Goal: Information Seeking & Learning: Learn about a topic

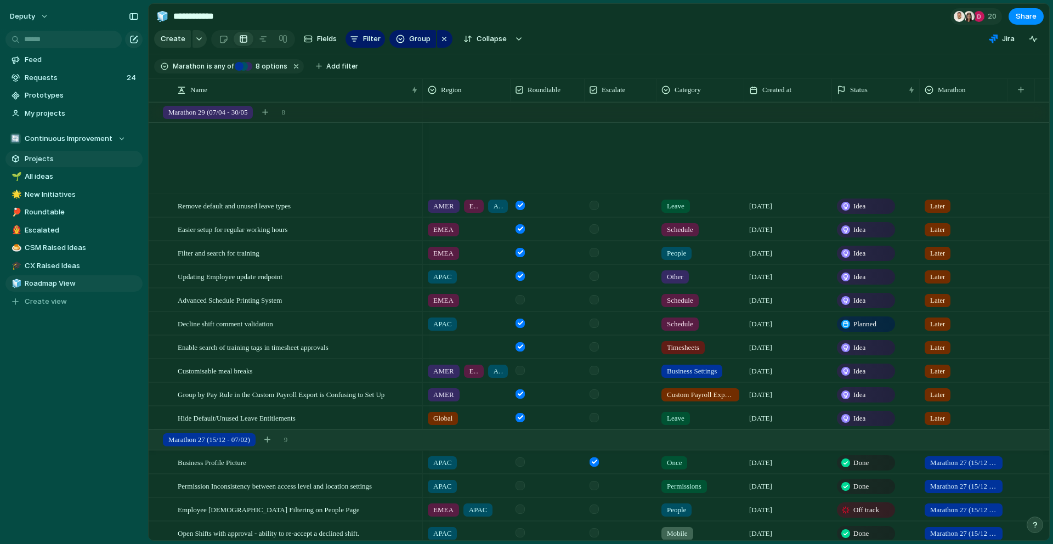
scroll to position [790, 0]
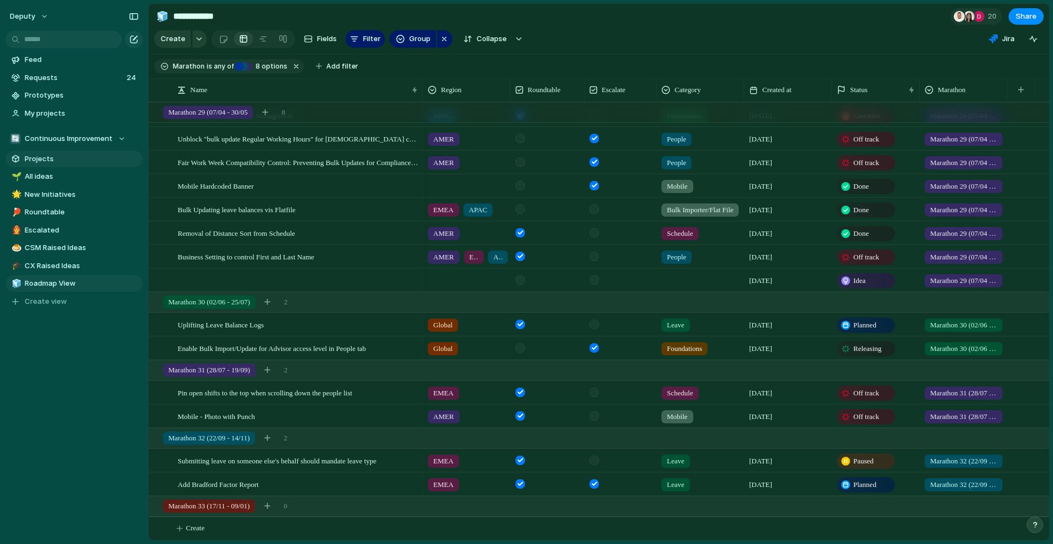
click at [53, 158] on span "Projects" at bounding box center [82, 159] width 114 height 11
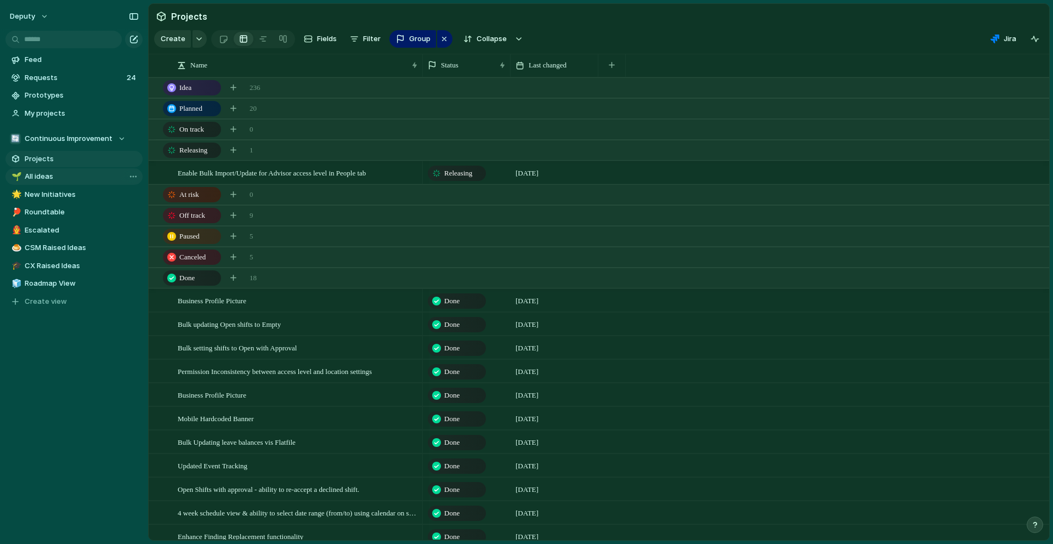
click at [58, 182] on link "🌱 All ideas" at bounding box center [73, 176] width 137 height 16
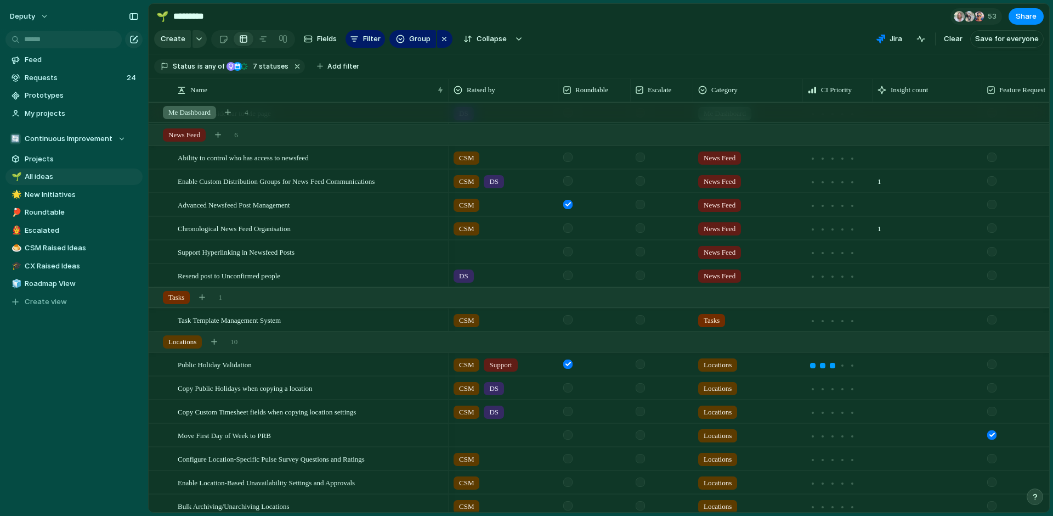
scroll to position [243, 0]
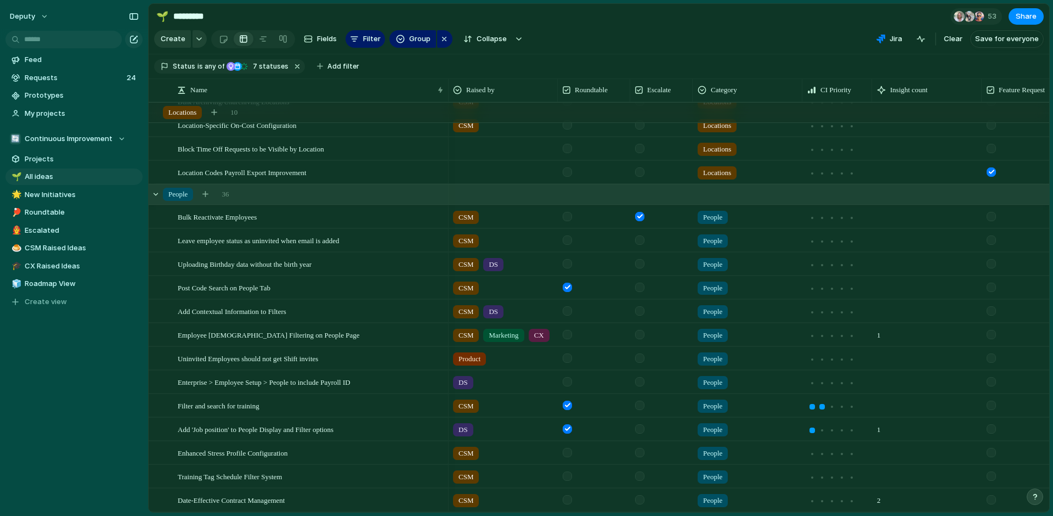
click at [269, 192] on div "People 36" at bounding box center [600, 194] width 903 height 20
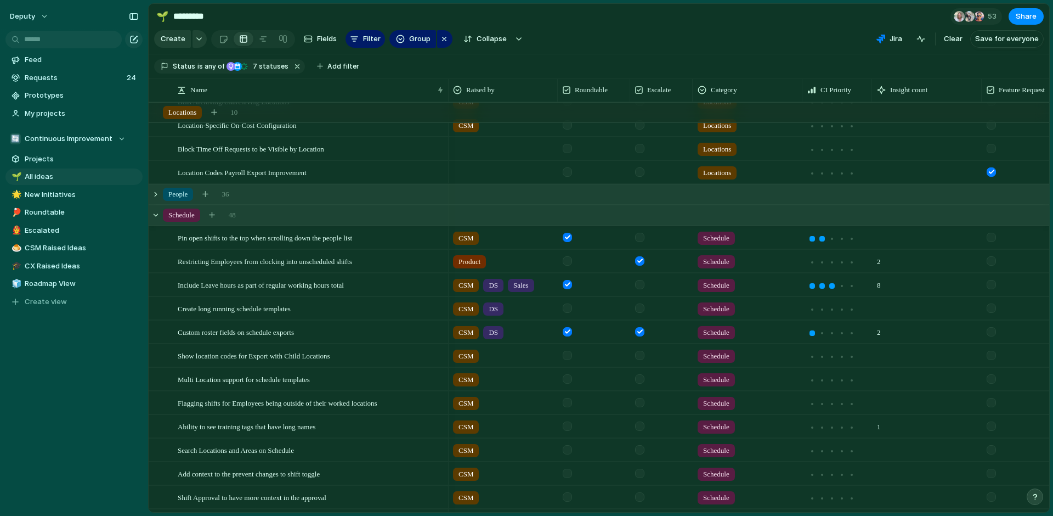
click at [303, 216] on div "Schedule 48" at bounding box center [600, 215] width 903 height 20
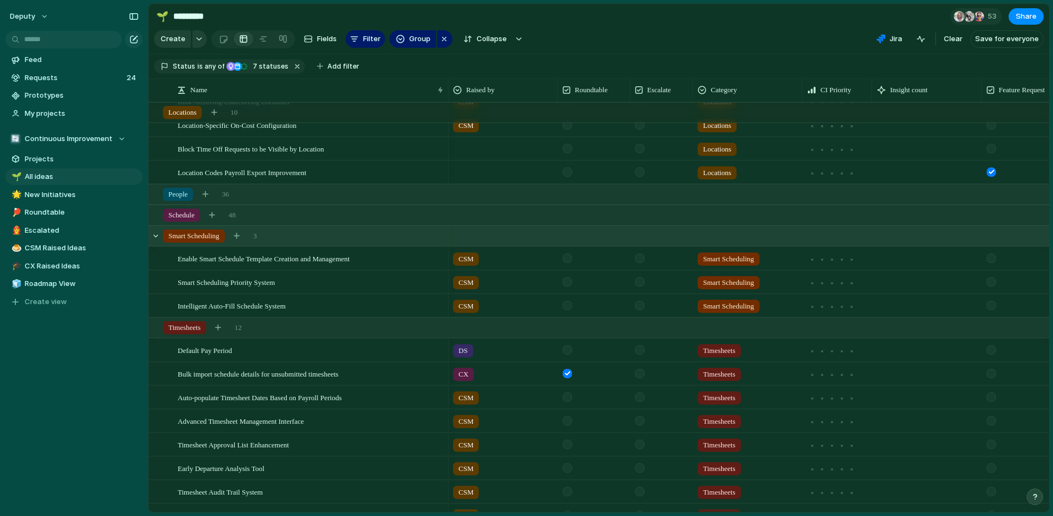
click at [302, 237] on div "Smart Scheduling 3" at bounding box center [600, 236] width 903 height 20
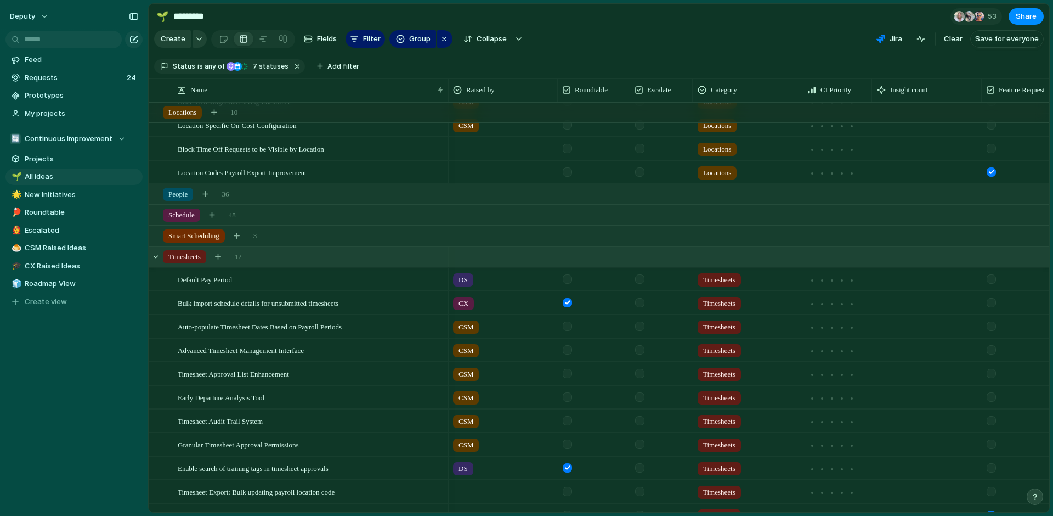
click at [298, 257] on div "Timesheets 12" at bounding box center [600, 257] width 903 height 20
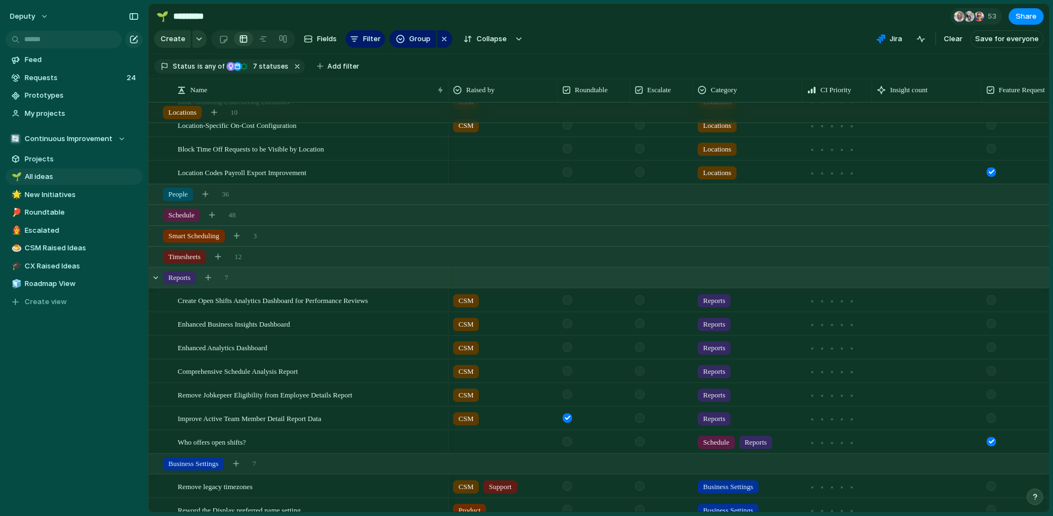
click at [302, 279] on div "Reports 7" at bounding box center [600, 278] width 903 height 20
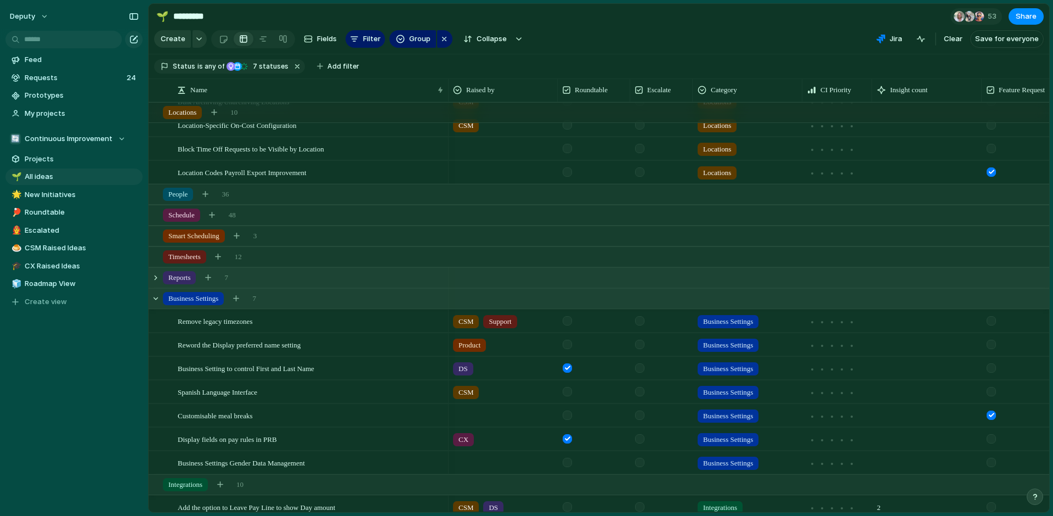
click at [302, 299] on div "Business Settings 7" at bounding box center [600, 298] width 903 height 20
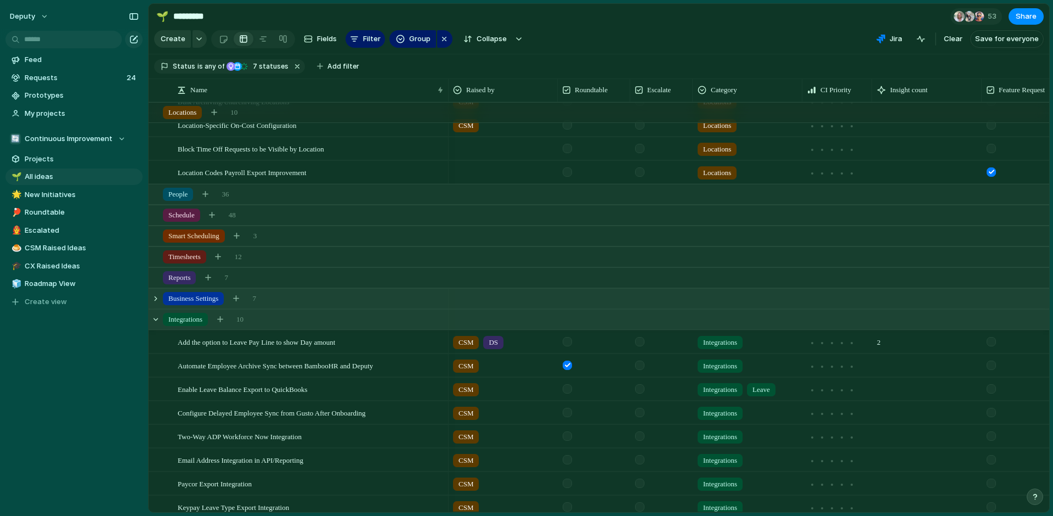
click at [299, 317] on div "Integrations 10" at bounding box center [600, 319] width 903 height 20
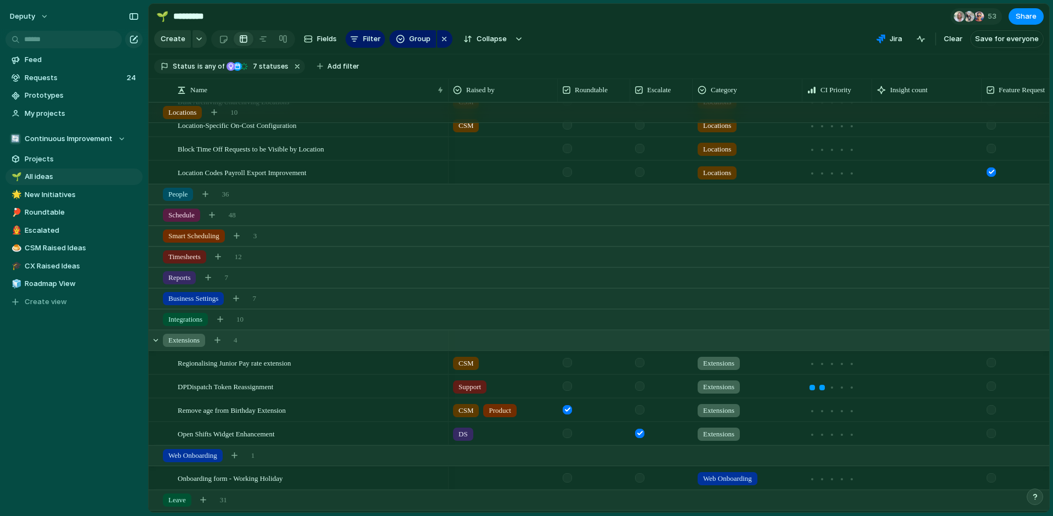
click at [306, 344] on div "Extensions 4" at bounding box center [600, 340] width 903 height 20
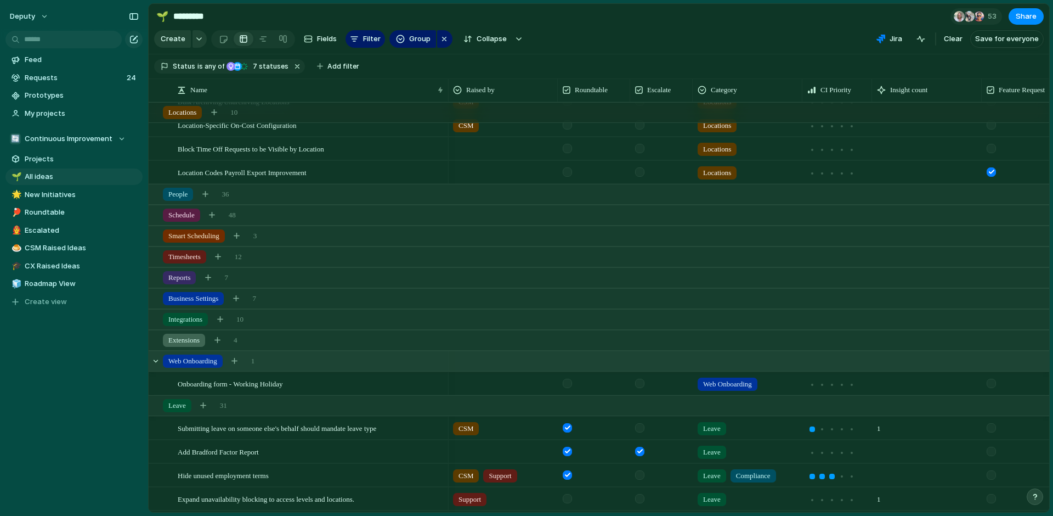
click at [297, 361] on div "Web Onboarding 1" at bounding box center [600, 361] width 903 height 20
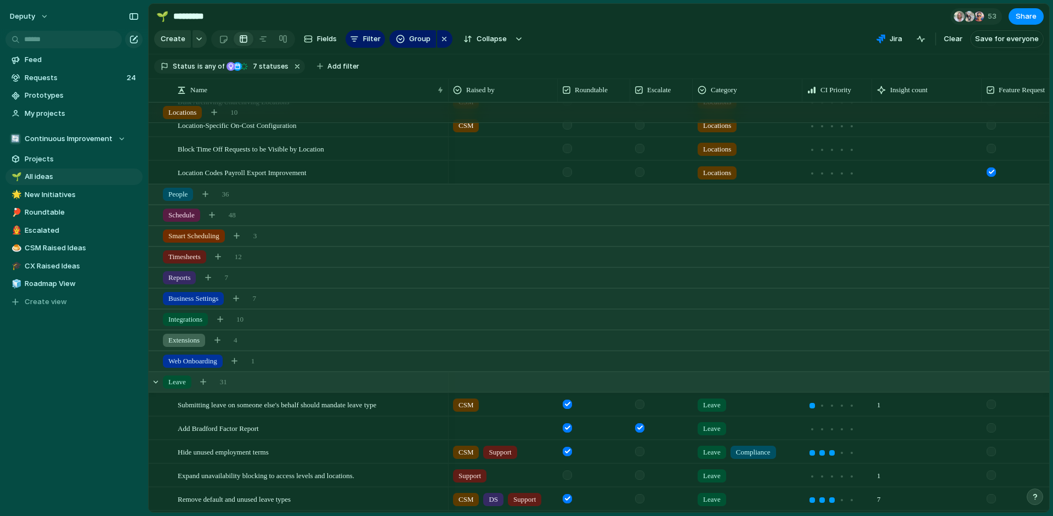
click at [274, 383] on div "Leave 31" at bounding box center [600, 382] width 903 height 20
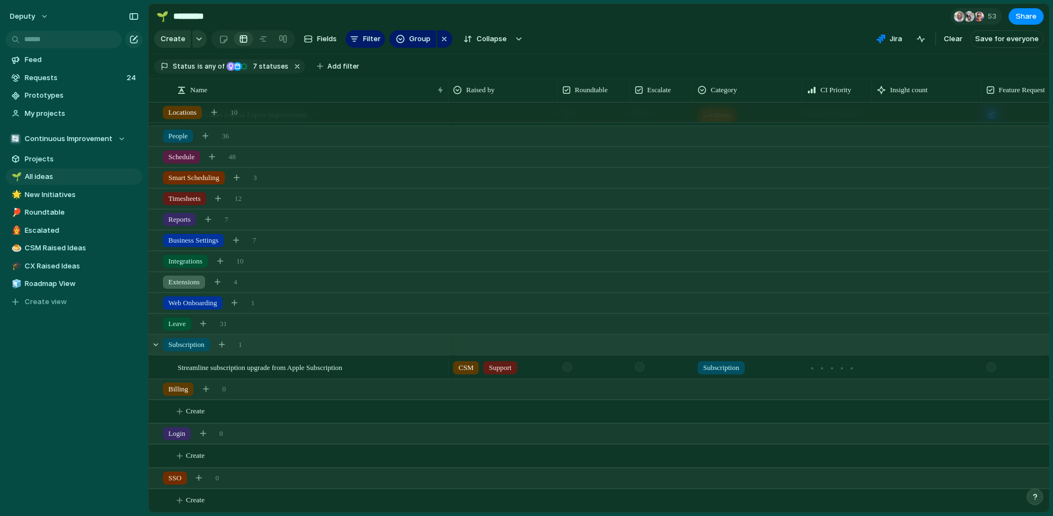
click at [280, 348] on div "Subscription 1" at bounding box center [600, 345] width 903 height 20
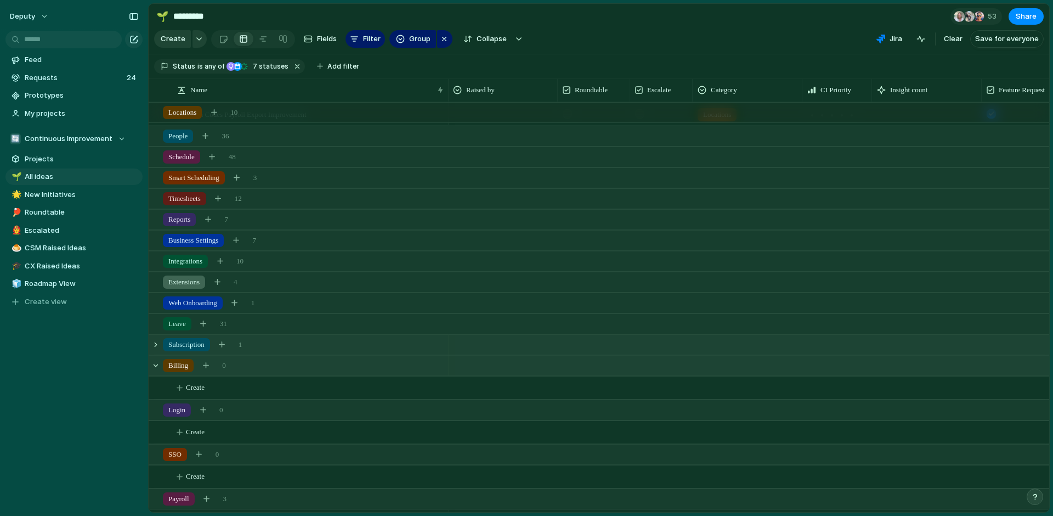
click at [278, 362] on div "Billing 0" at bounding box center [600, 365] width 903 height 20
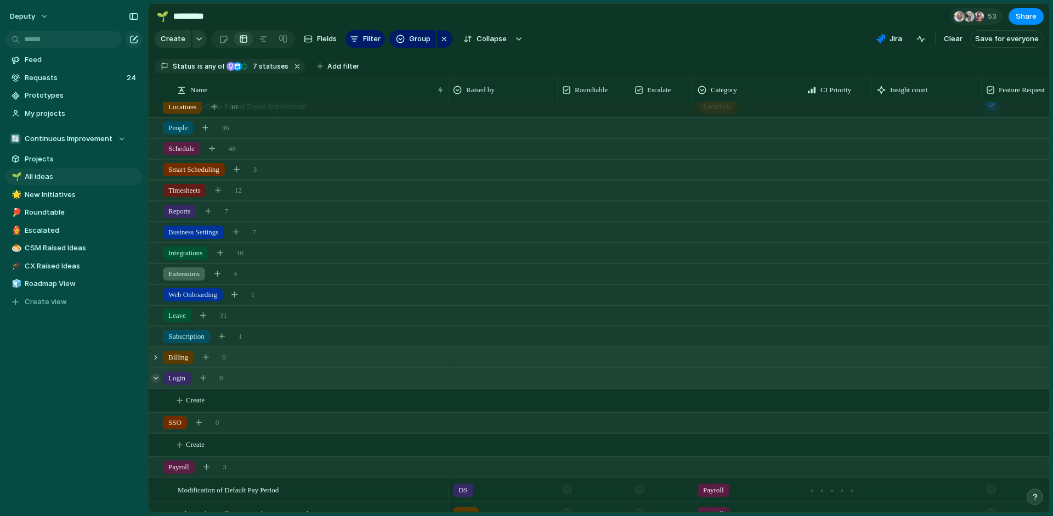
click at [158, 377] on div at bounding box center [156, 378] width 10 height 10
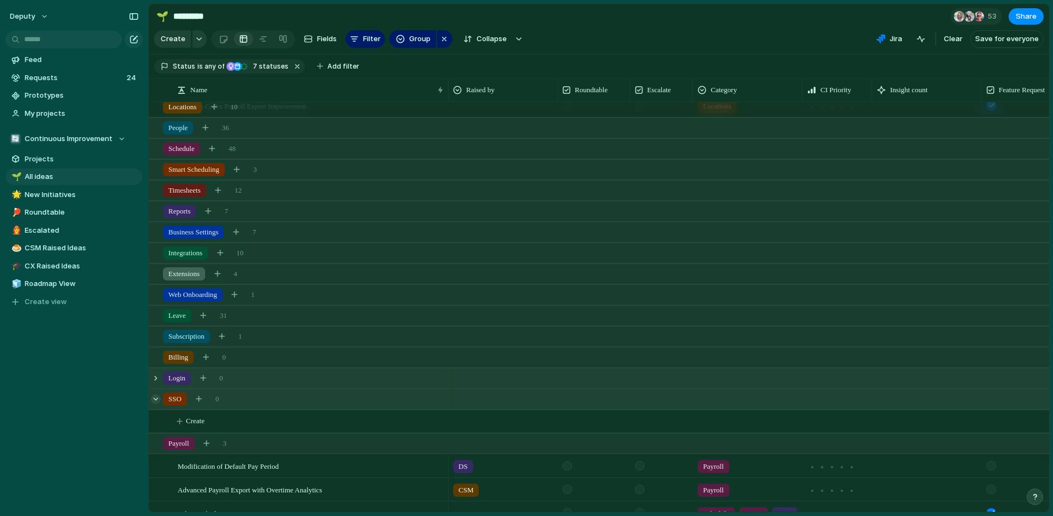
click at [156, 397] on div at bounding box center [156, 399] width 10 height 10
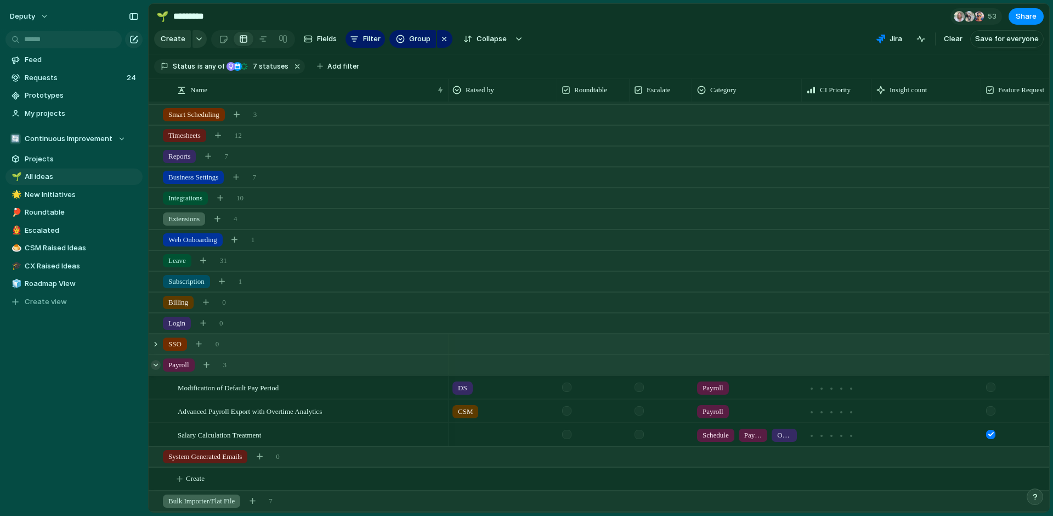
click at [158, 365] on div at bounding box center [156, 365] width 10 height 10
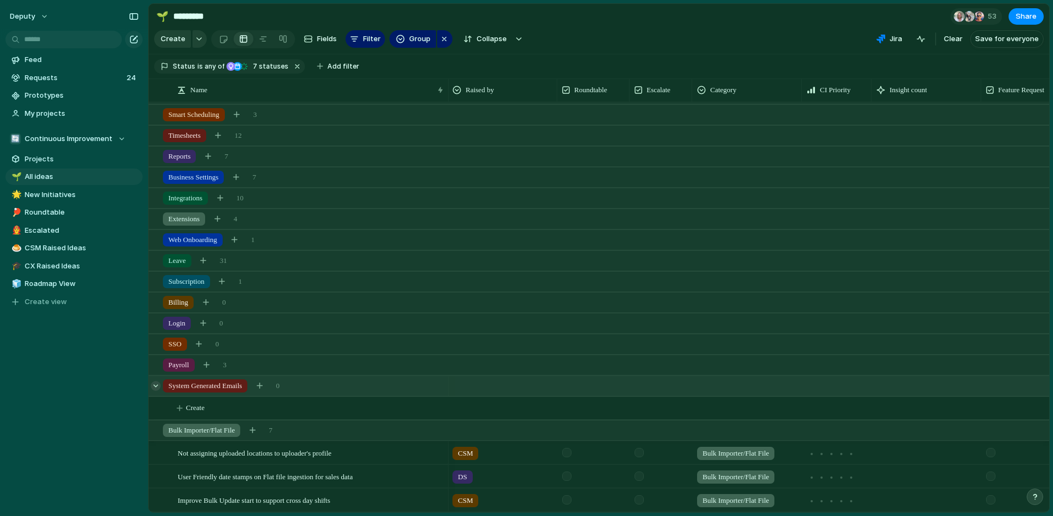
click at [157, 388] on div at bounding box center [156, 386] width 10 height 10
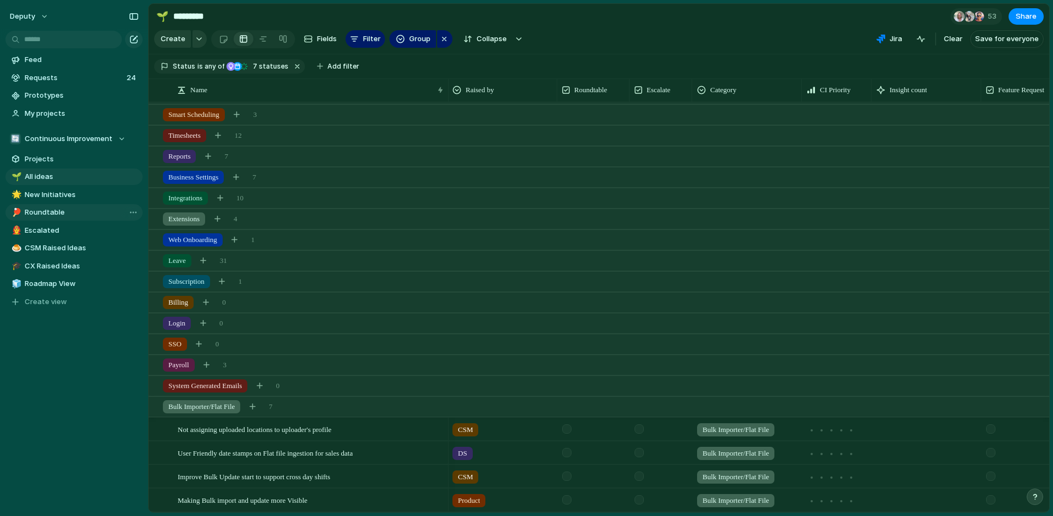
click at [48, 214] on span "Roundtable" at bounding box center [82, 212] width 114 height 11
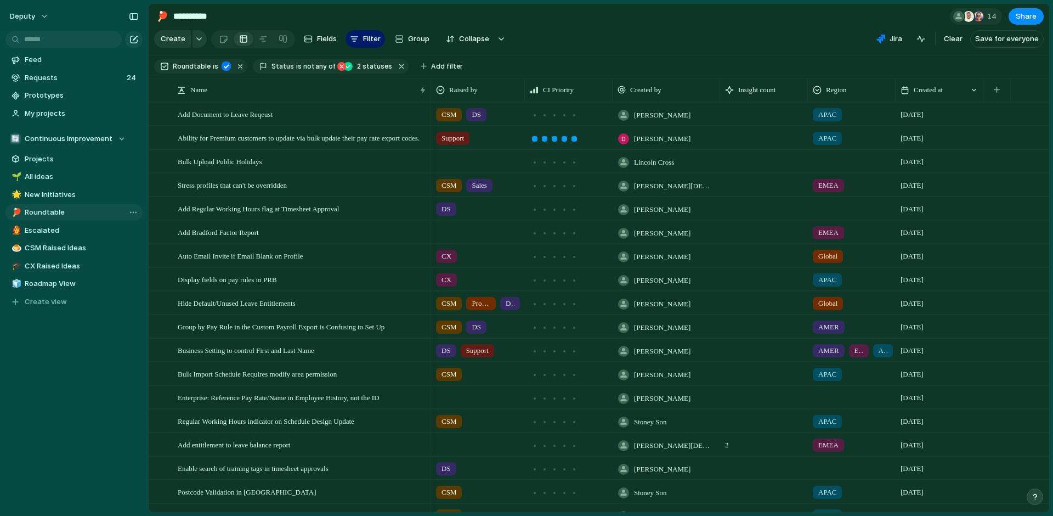
type input "**********"
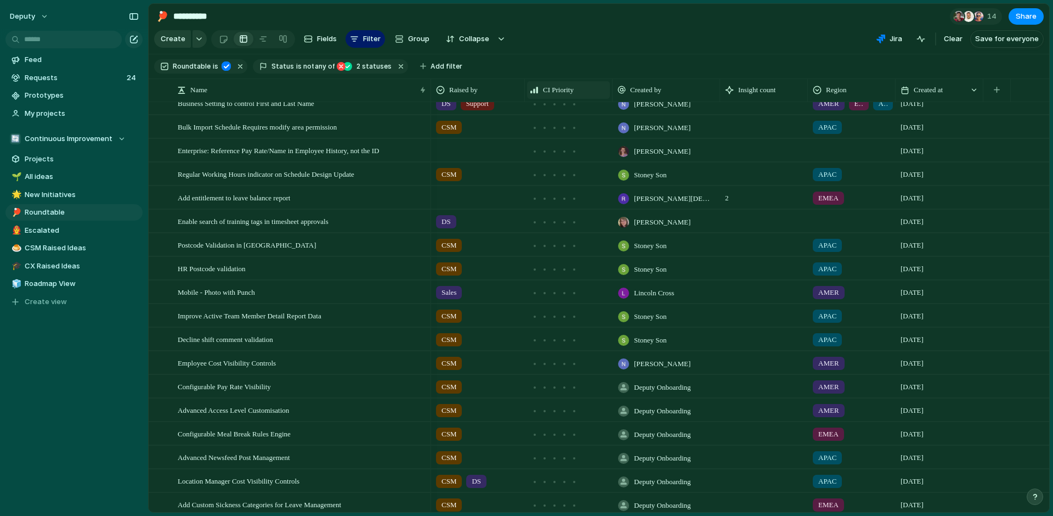
click at [555, 95] on div "CI Priority" at bounding box center [568, 90] width 83 height 18
click at [560, 163] on span "Sort descending" at bounding box center [577, 167] width 58 height 11
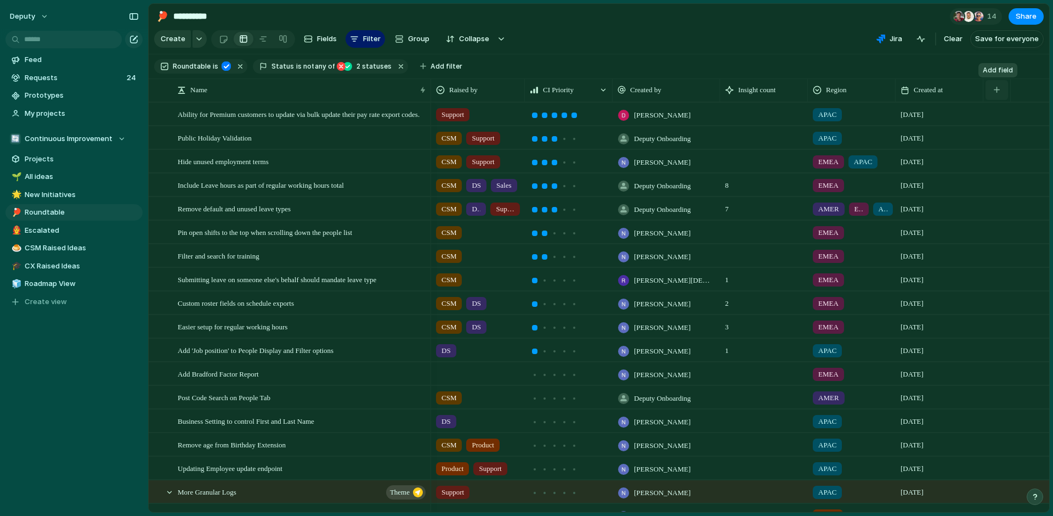
click at [995, 86] on button "button" at bounding box center [997, 90] width 22 height 20
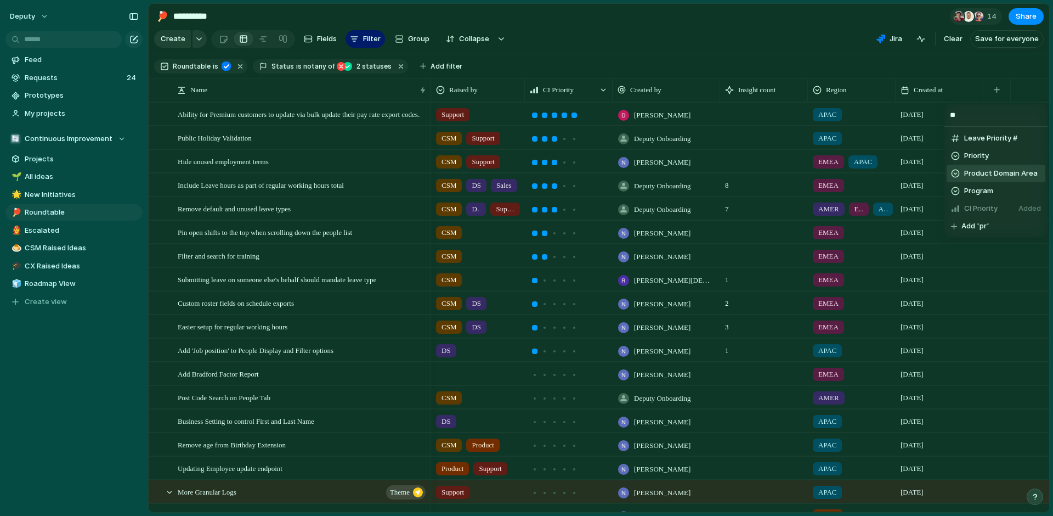
type input "**"
click at [1005, 169] on span "Product Domain Area" at bounding box center [1000, 173] width 73 height 11
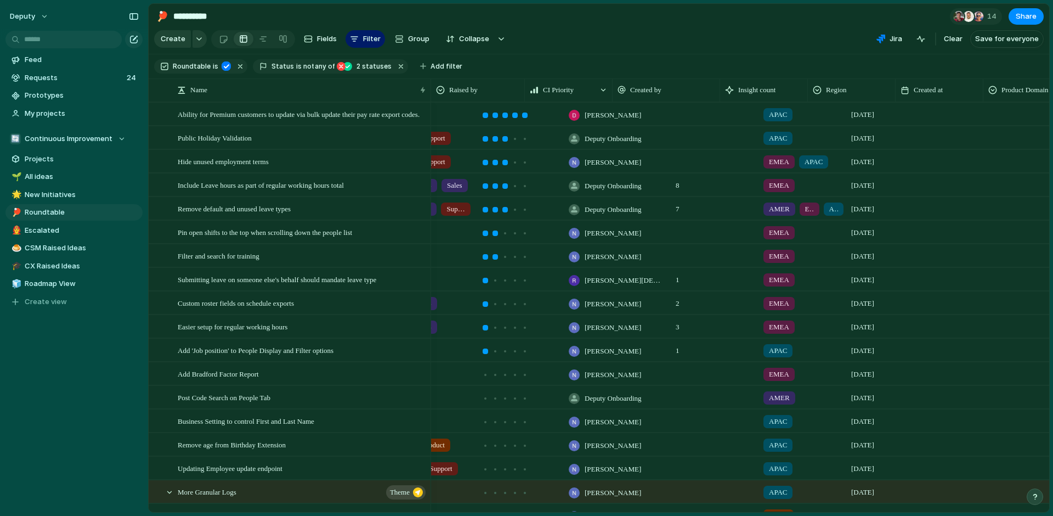
scroll to position [0, 49]
click at [977, 114] on div at bounding box center [978, 112] width 87 height 18
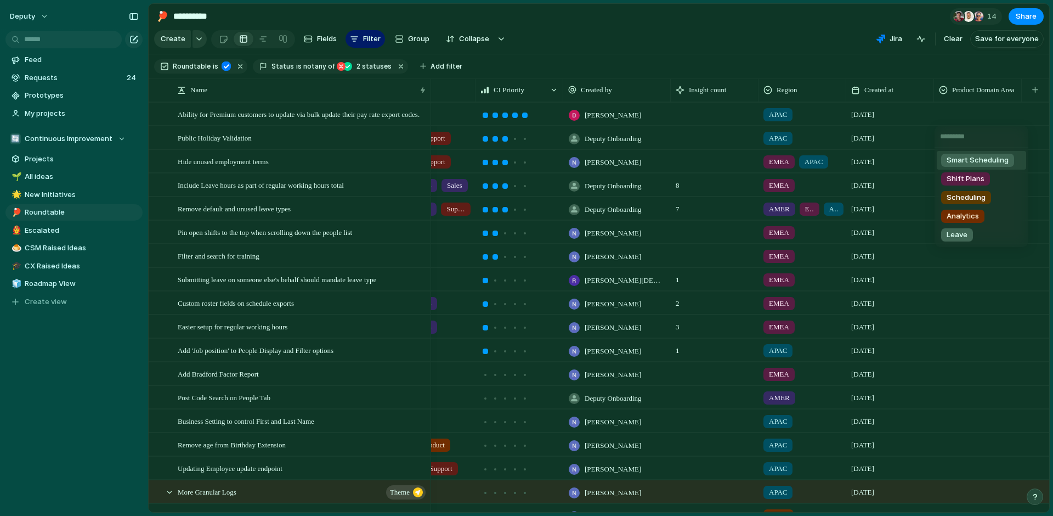
click at [801, 66] on div "Smart Scheduling Shift Plans Scheduling Analytics Leave" at bounding box center [526, 258] width 1053 height 516
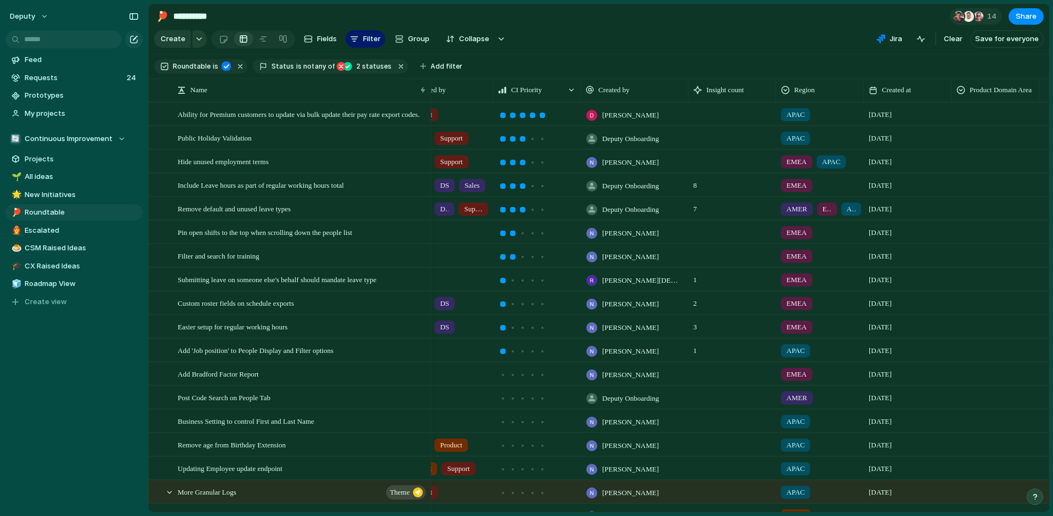
scroll to position [0, 27]
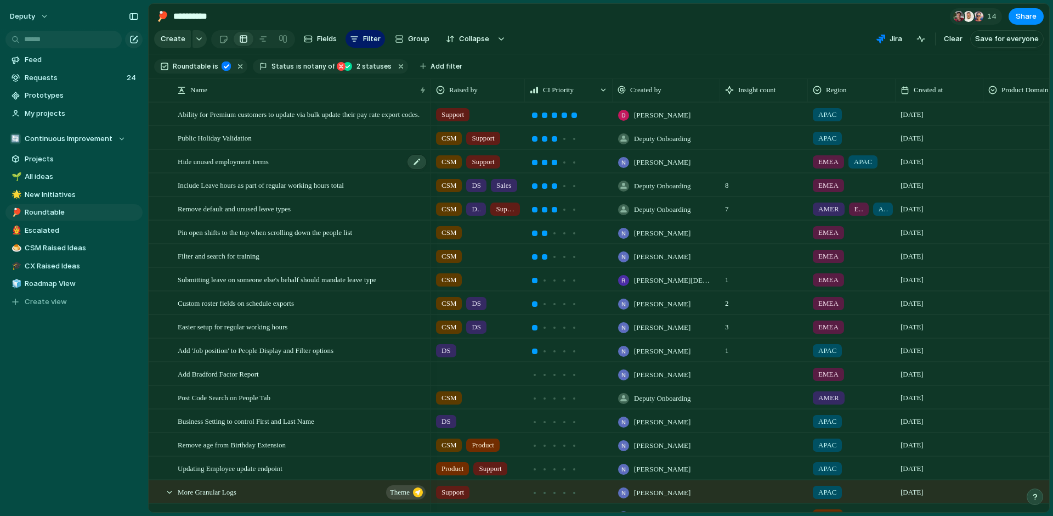
click at [312, 158] on div "Hide unused employment terms" at bounding box center [303, 161] width 250 height 22
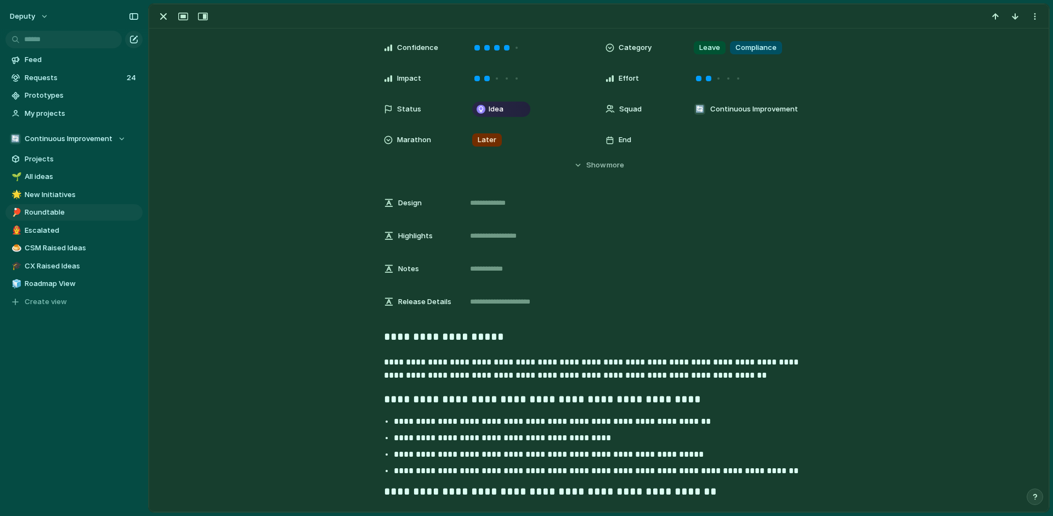
scroll to position [240, 0]
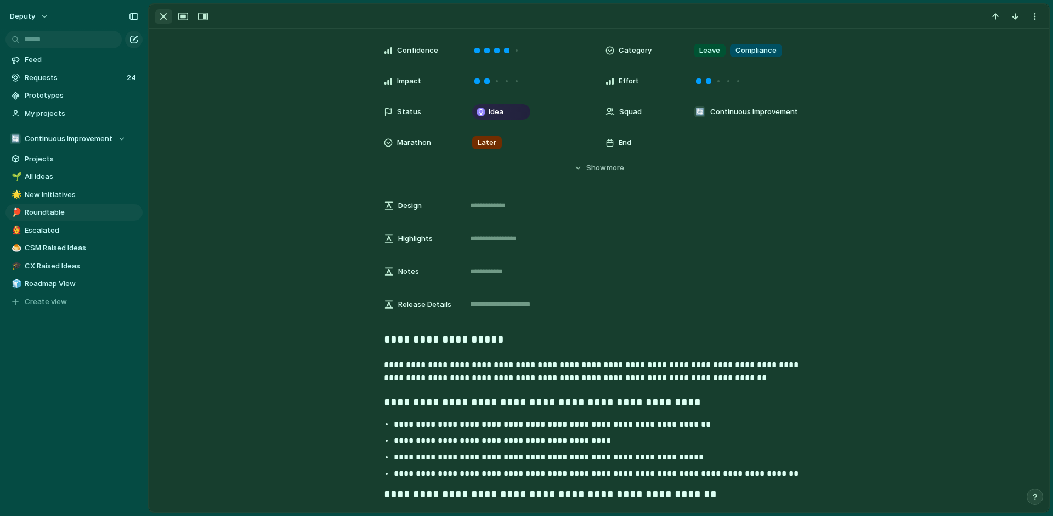
click at [161, 14] on div "button" at bounding box center [163, 16] width 13 height 13
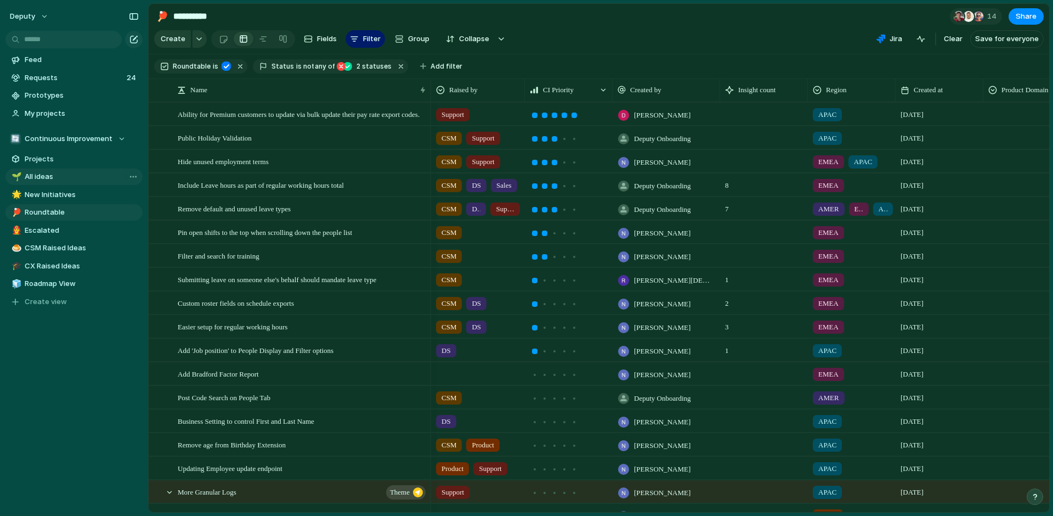
click at [43, 181] on span "All ideas" at bounding box center [82, 176] width 114 height 11
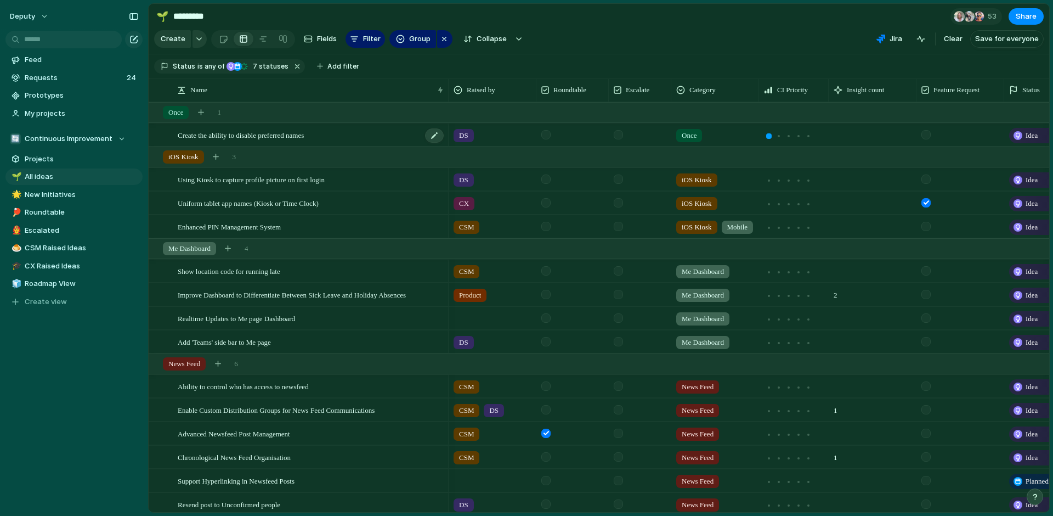
click at [214, 134] on span "Create the ability to disable preferred names" at bounding box center [241, 134] width 126 height 13
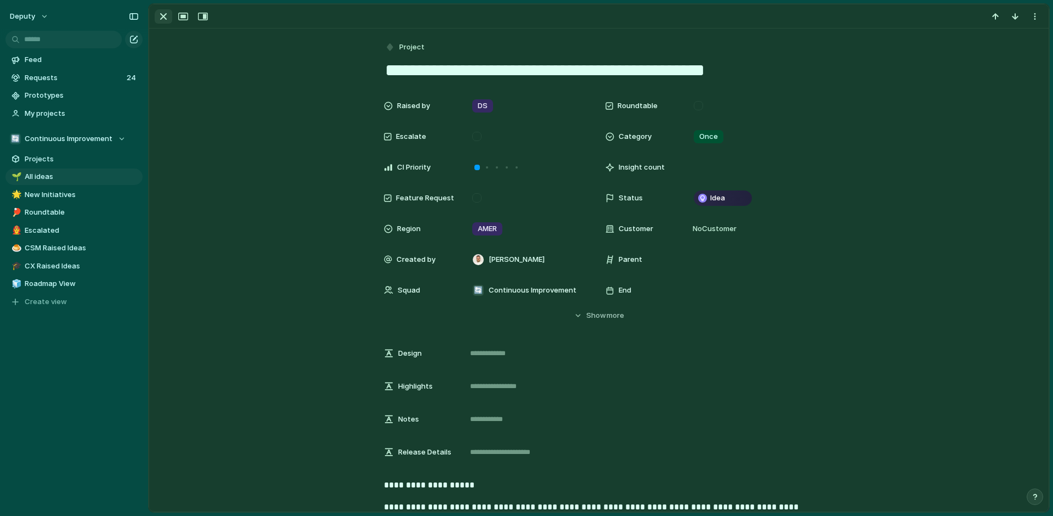
click at [163, 20] on div "button" at bounding box center [163, 16] width 13 height 13
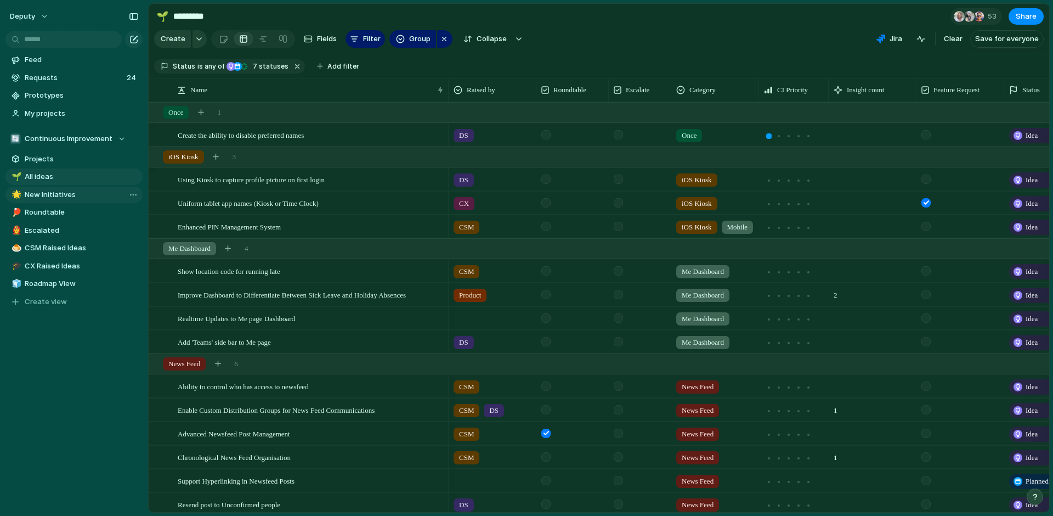
click at [39, 192] on span "New Initiatives" at bounding box center [82, 194] width 114 height 11
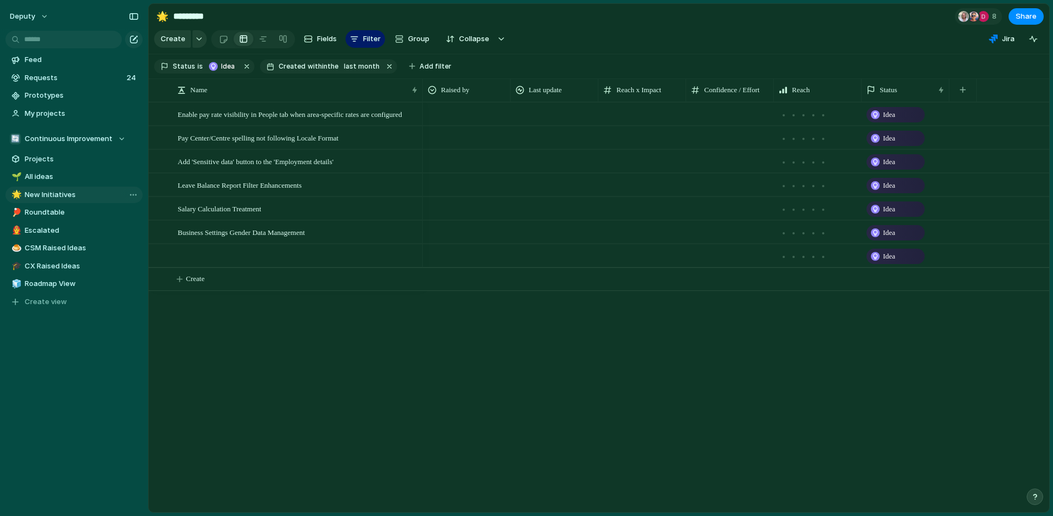
type input "**********"
click at [44, 155] on span "Projects" at bounding box center [82, 159] width 114 height 11
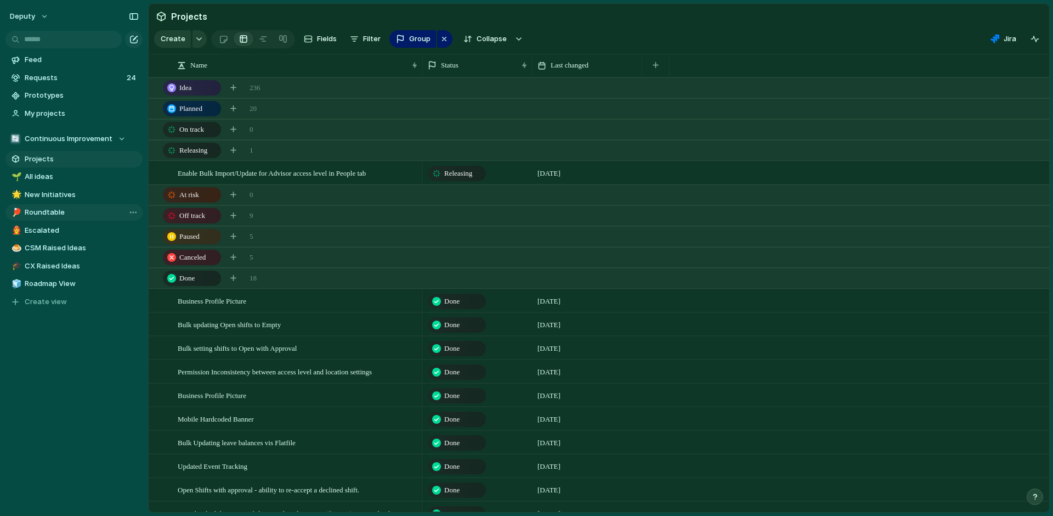
click at [52, 216] on span "Roundtable" at bounding box center [82, 212] width 114 height 11
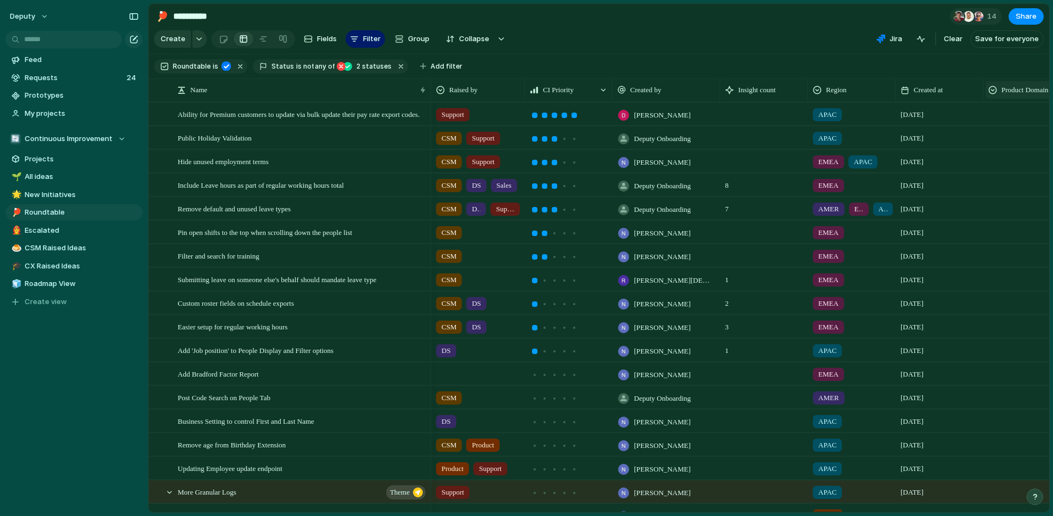
click at [1024, 93] on span "Product Domain Area" at bounding box center [1032, 89] width 62 height 11
click at [996, 136] on span "Hide" at bounding box center [992, 132] width 15 height 11
click at [1013, 95] on div "Raised by CI Priority Created by Insight count Region Created at" at bounding box center [740, 89] width 618 height 23
click at [1004, 96] on button "button" at bounding box center [997, 90] width 22 height 20
type input "****"
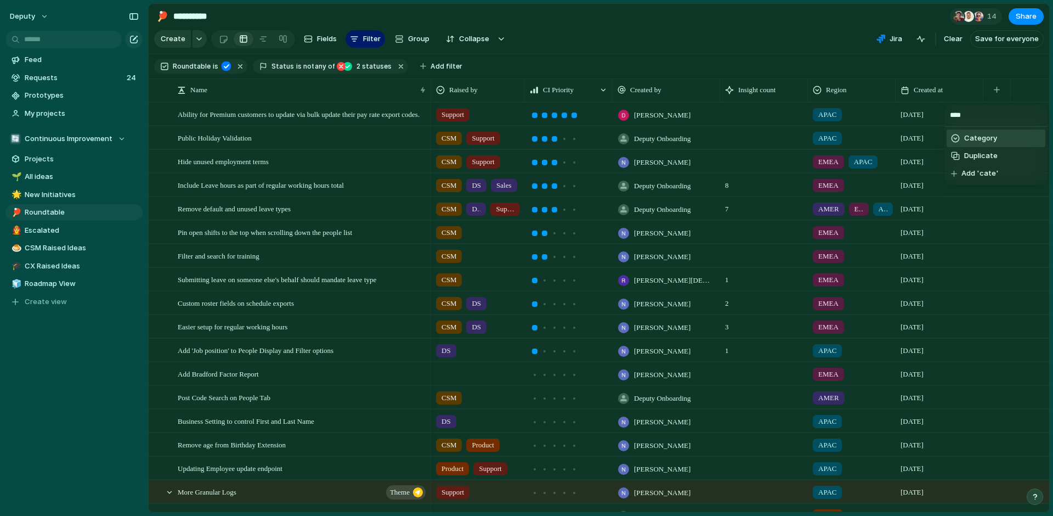
click at [982, 139] on span "Category" at bounding box center [980, 138] width 33 height 11
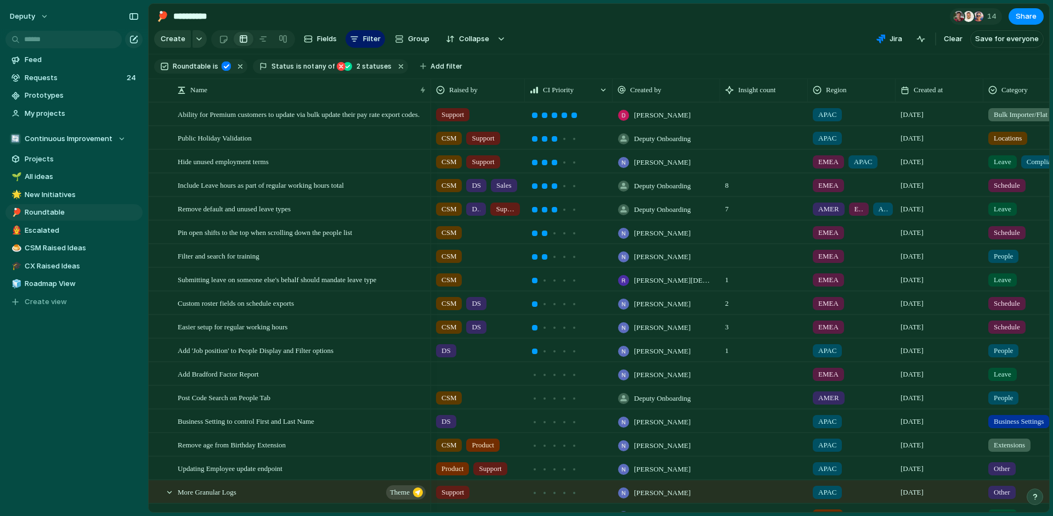
scroll to position [0, 49]
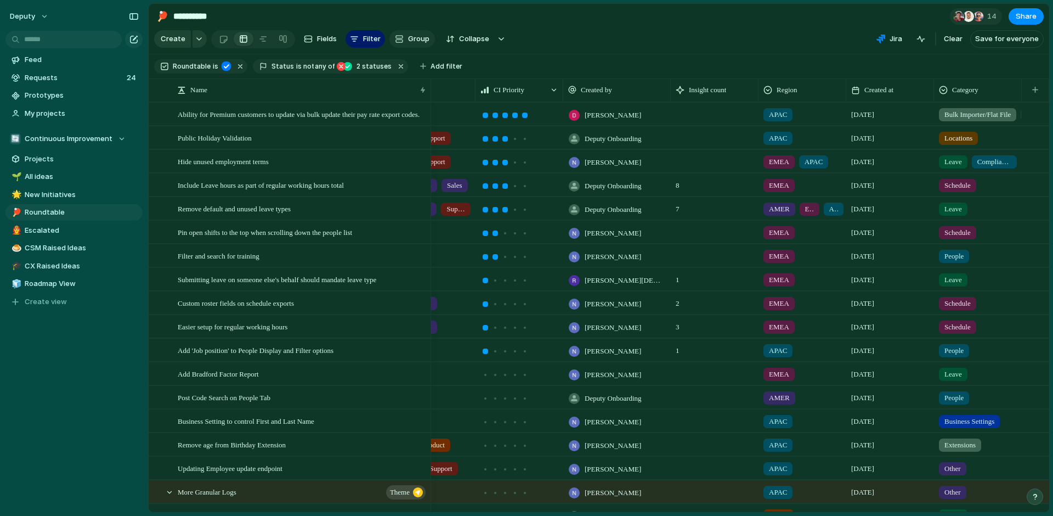
click at [416, 38] on span "Group" at bounding box center [418, 38] width 21 height 11
type input "***"
click at [429, 87] on span "Category" at bounding box center [423, 86] width 33 height 11
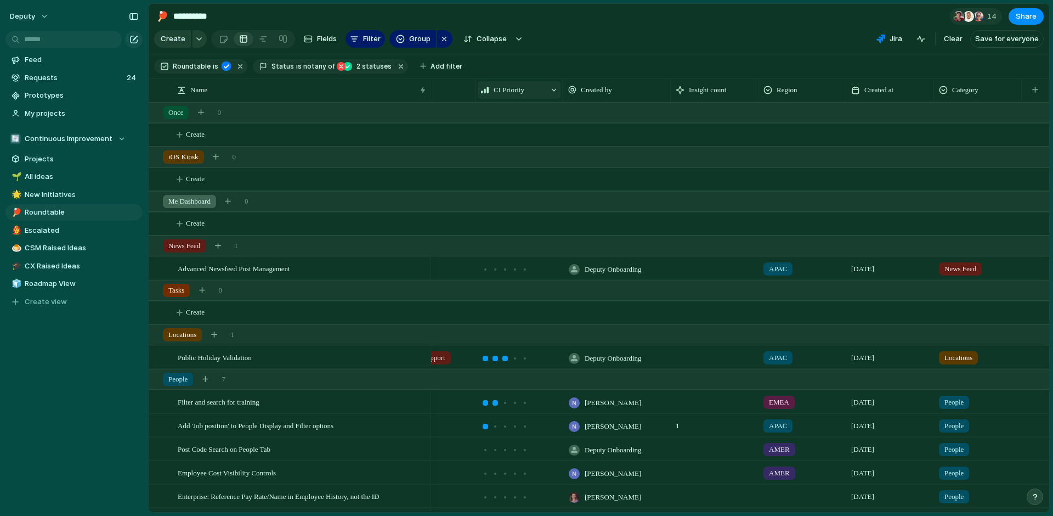
click at [517, 90] on span "CI Priority" at bounding box center [509, 89] width 31 height 11
click at [499, 107] on li "Modify" at bounding box center [518, 114] width 76 height 18
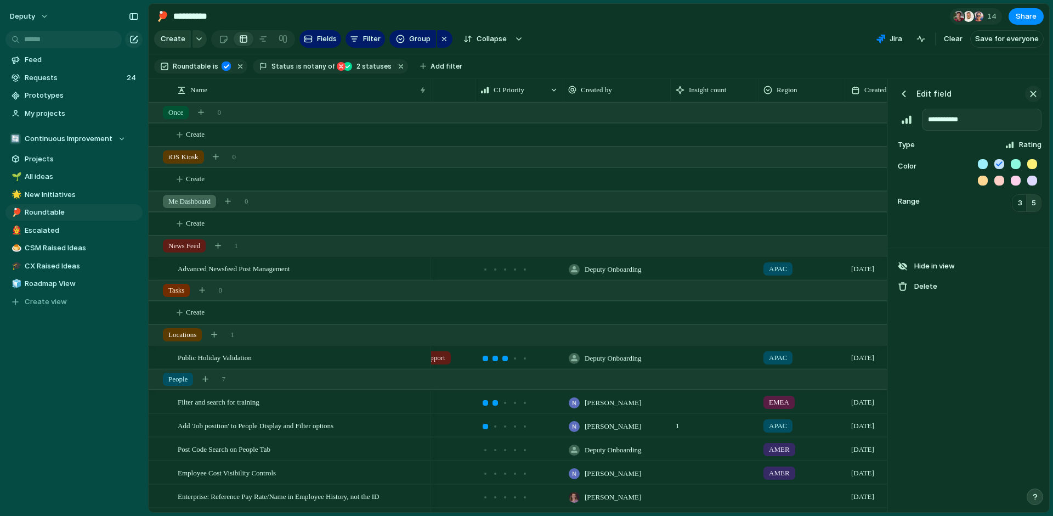
click at [1030, 96] on div "button" at bounding box center [1033, 94] width 12 height 12
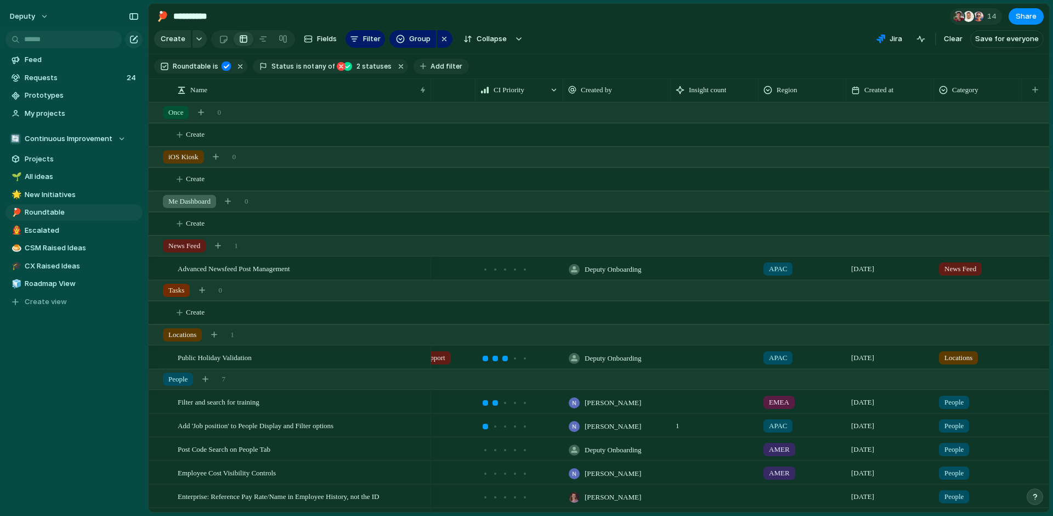
click at [431, 64] on span "Add filter" at bounding box center [447, 66] width 32 height 10
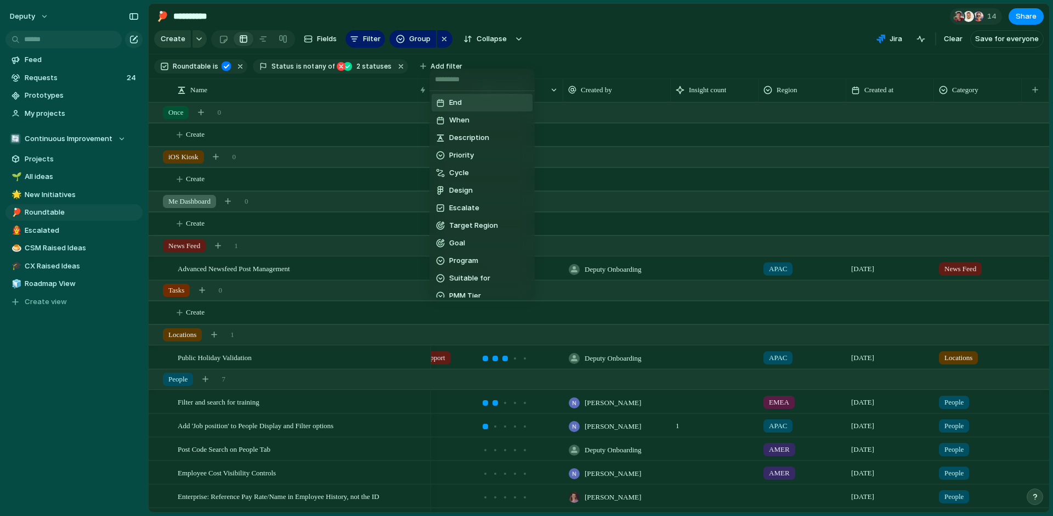
type input "*"
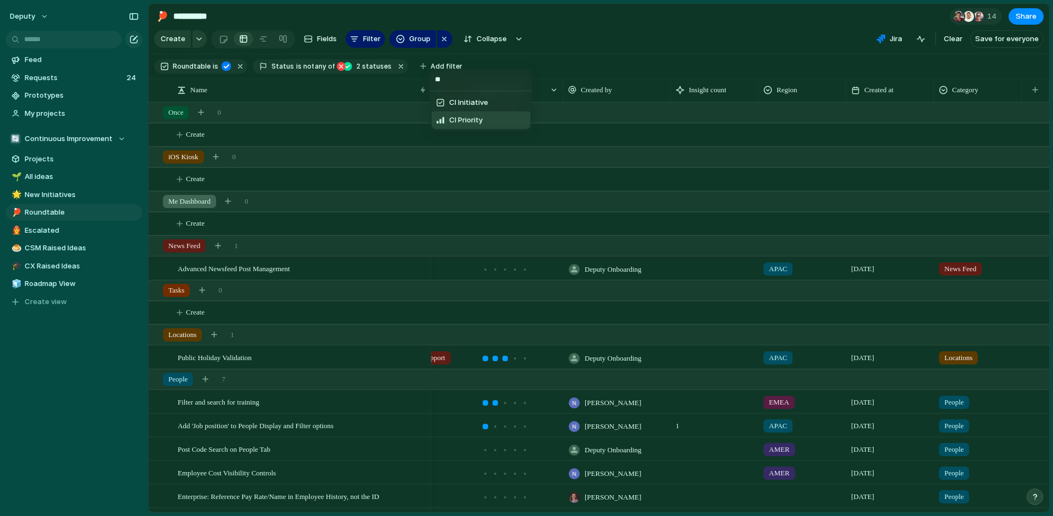
type input "**"
click at [478, 119] on span "CI Priority" at bounding box center [465, 120] width 33 height 11
click at [440, 141] on div at bounding box center [440, 137] width 19 height 19
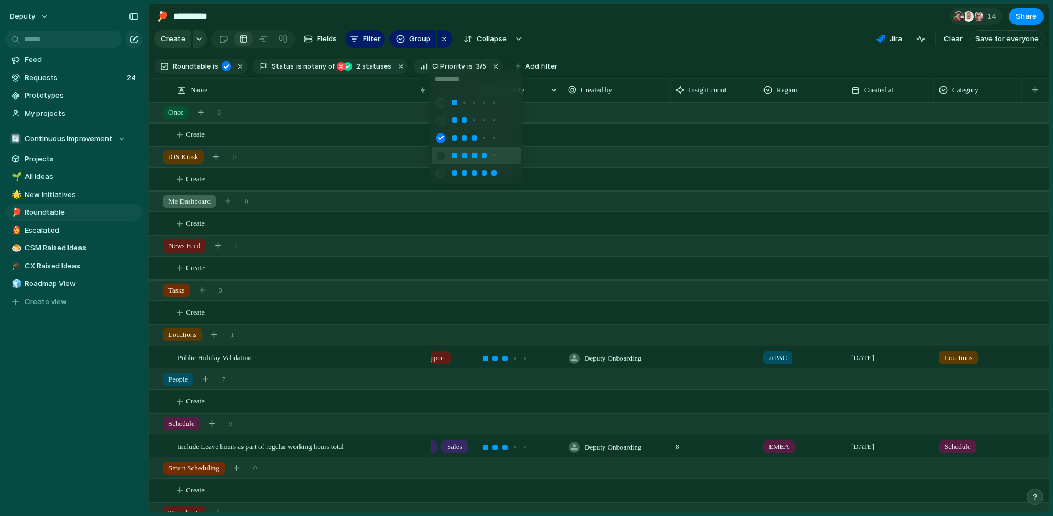
click at [437, 152] on div at bounding box center [440, 155] width 19 height 19
click at [437, 174] on div at bounding box center [440, 172] width 19 height 19
click at [670, 35] on div at bounding box center [526, 258] width 1053 height 516
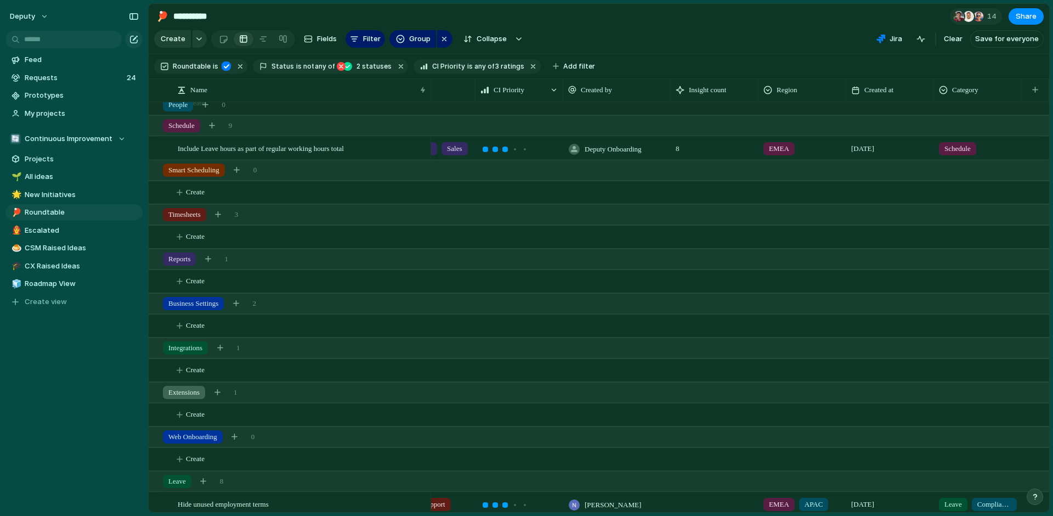
scroll to position [312, 0]
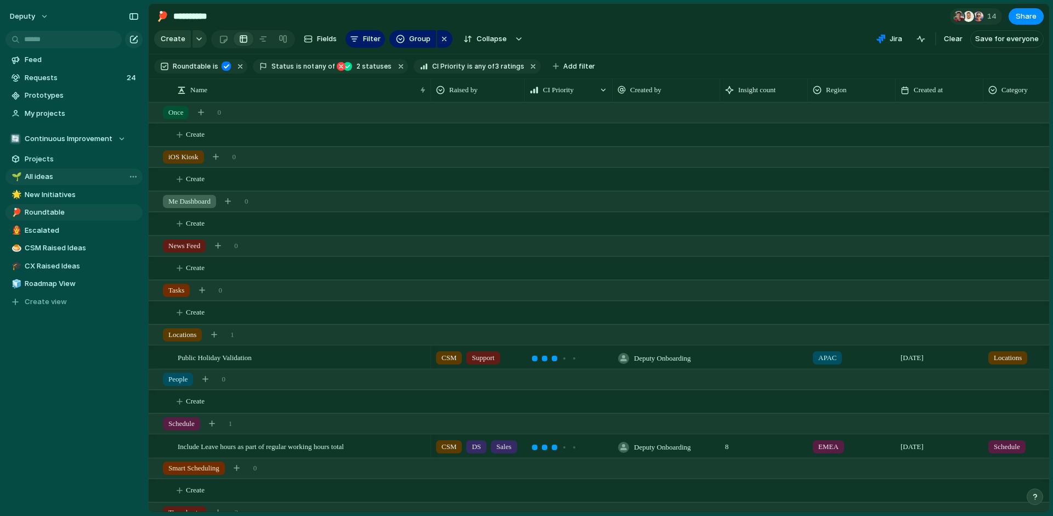
click at [91, 175] on span "All ideas" at bounding box center [82, 176] width 114 height 11
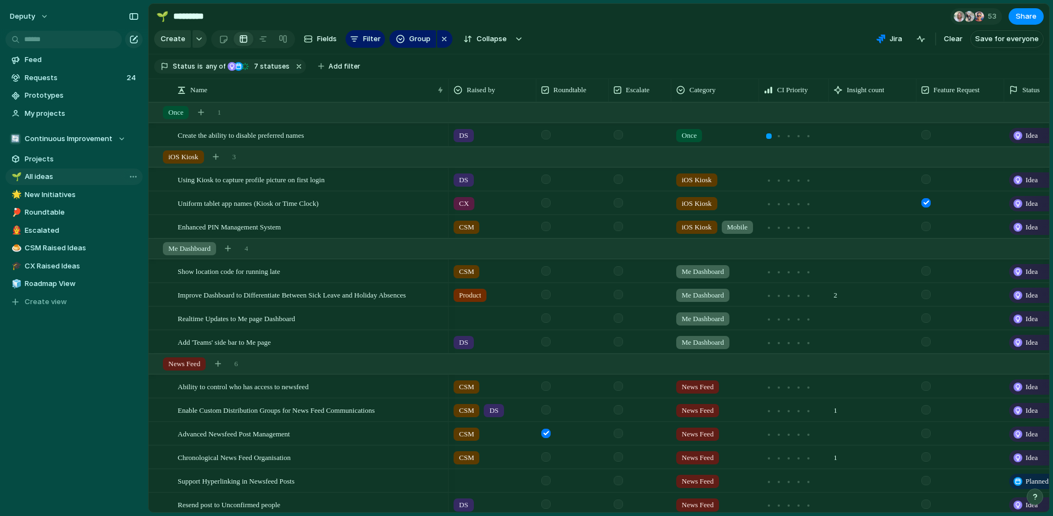
type input "*********"
click at [72, 134] on span "Continuous Improvement" at bounding box center [69, 138] width 88 height 11
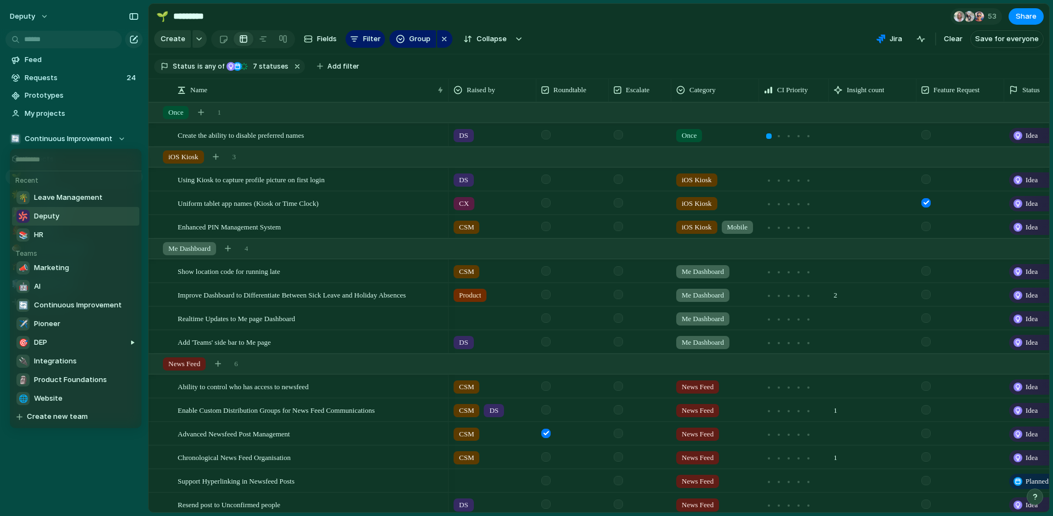
click at [54, 218] on span "Deputy" at bounding box center [46, 216] width 25 height 11
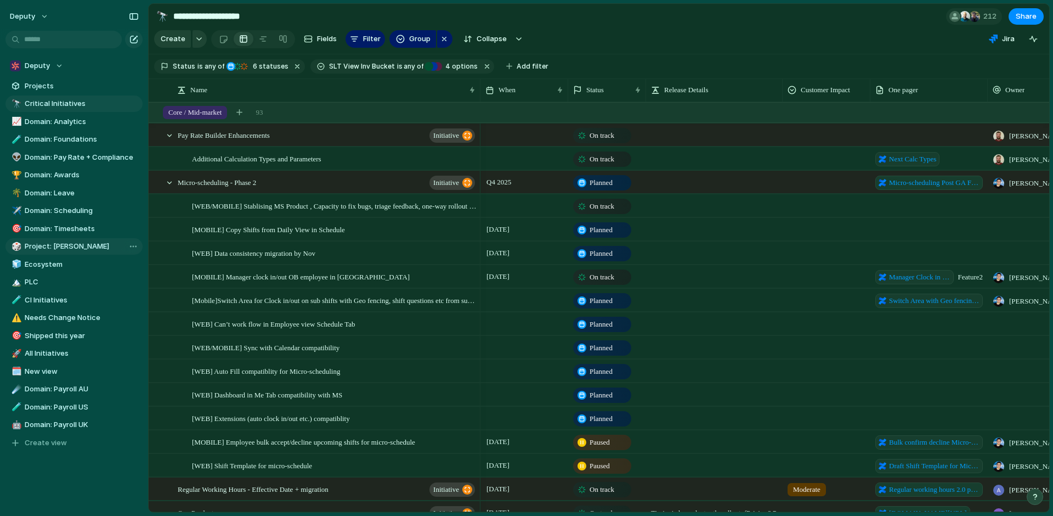
scroll to position [79, 0]
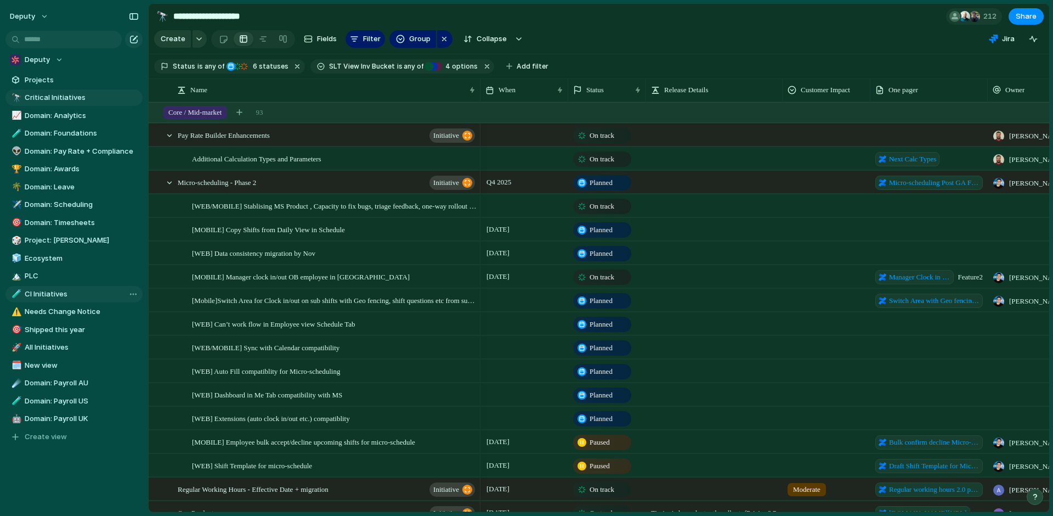
click at [76, 292] on span "CI Initiatives" at bounding box center [82, 293] width 114 height 11
type input "**********"
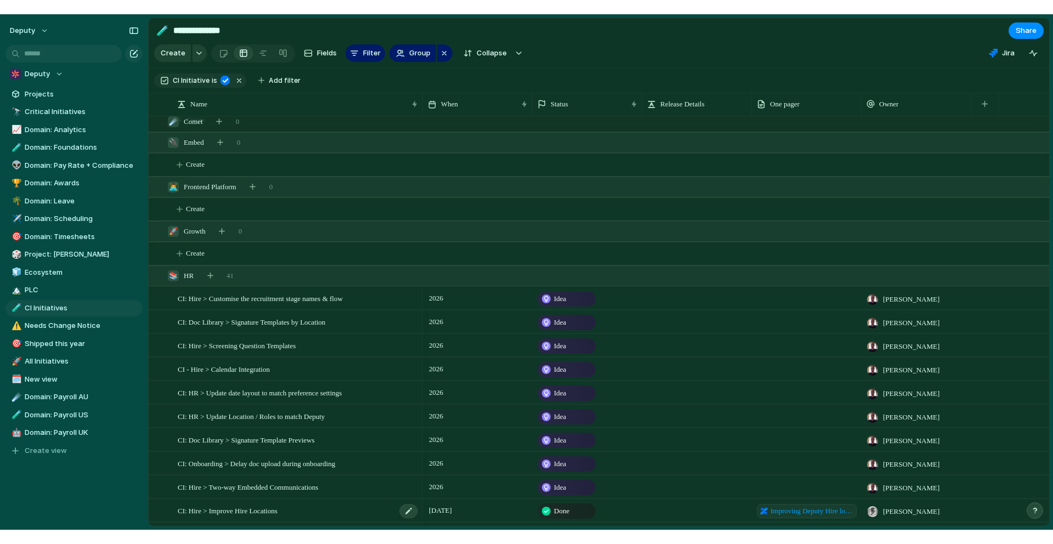
scroll to position [69, 0]
